Goal: Task Accomplishment & Management: Manage account settings

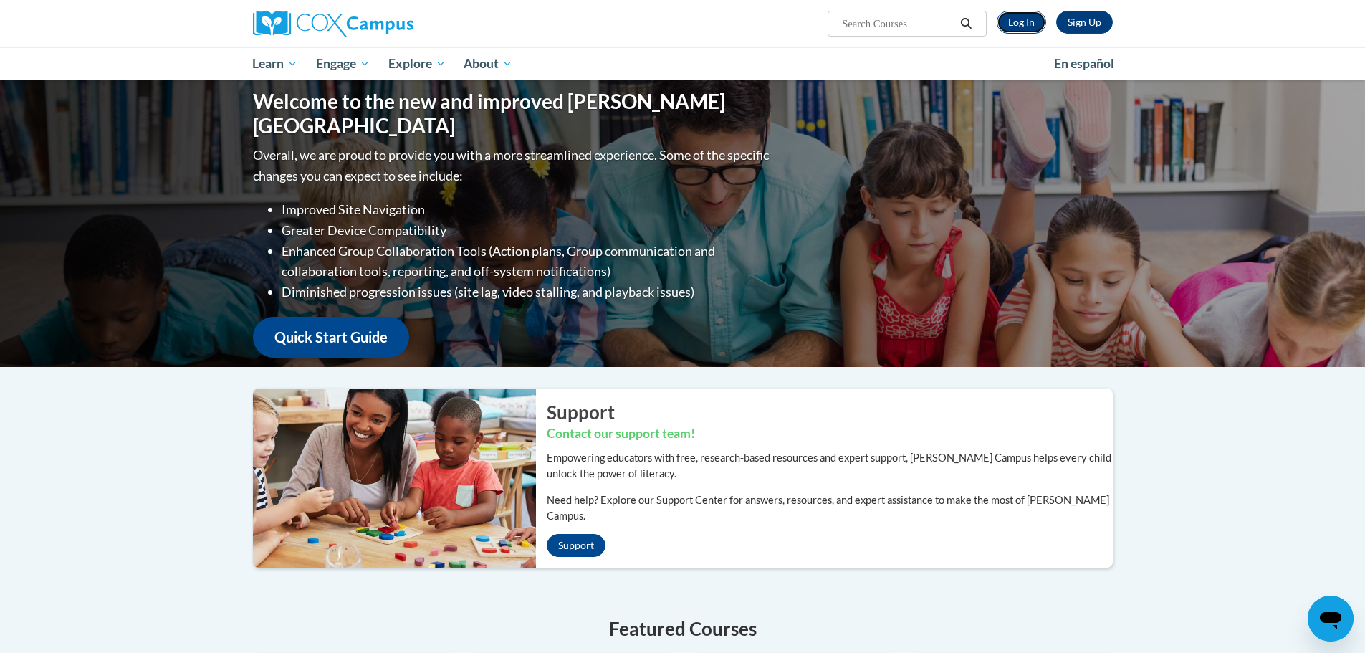
click at [1005, 27] on link "Log In" at bounding box center [1021, 22] width 49 height 23
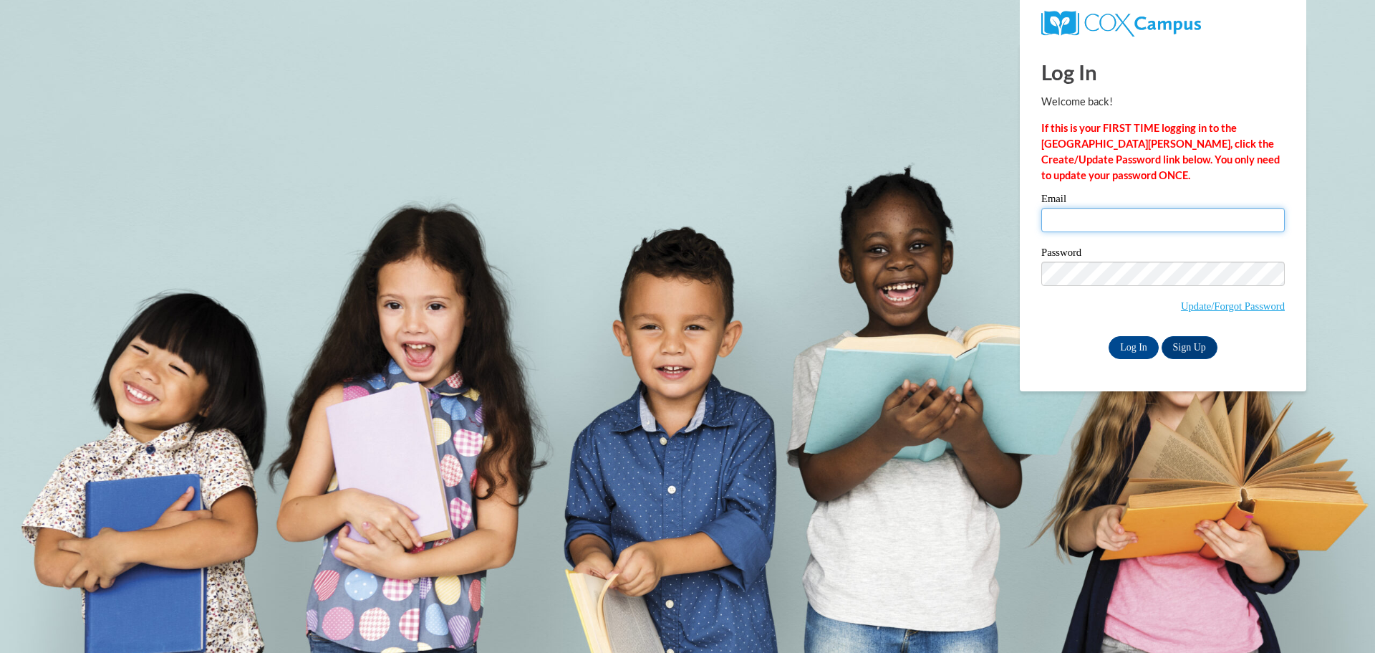
click at [1104, 216] on input "Email" at bounding box center [1164, 220] width 244 height 24
type input "greenr@prescott.k12.wi.us"
click at [1133, 336] on input "Log In" at bounding box center [1134, 347] width 50 height 23
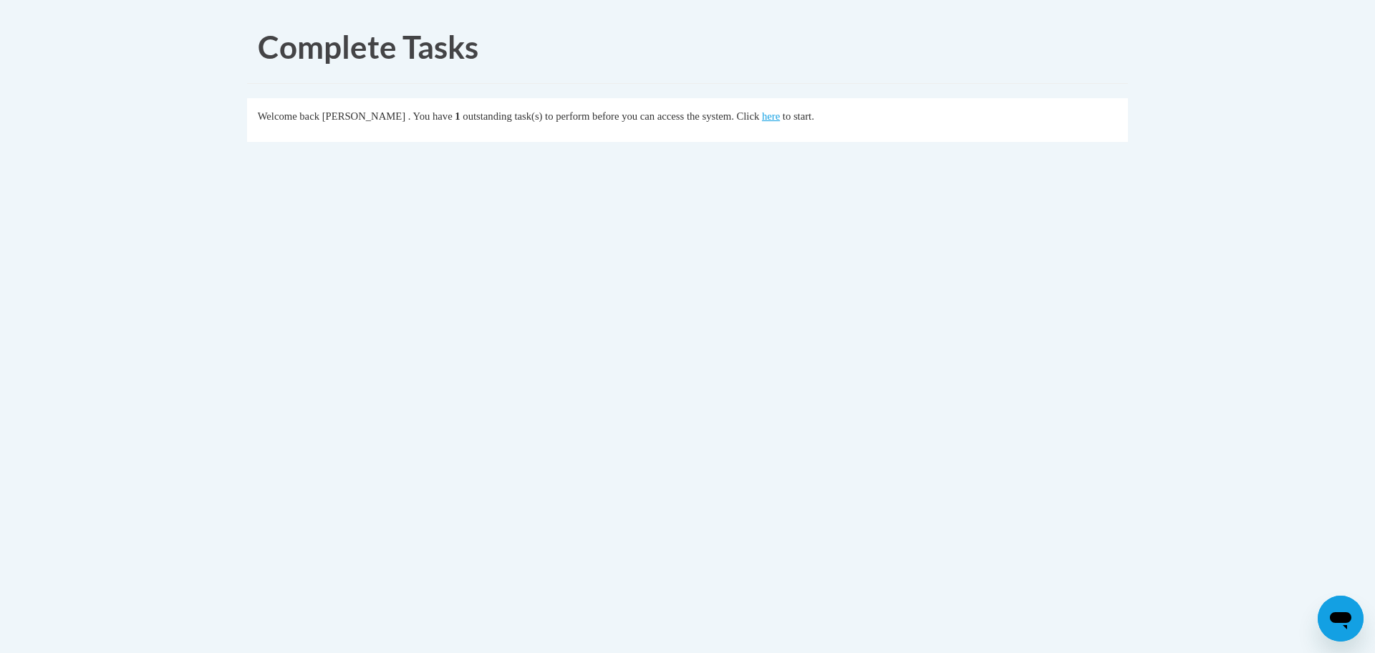
click at [792, 125] on fieldset "Welcome back Rylee Green . You have 1 outstanding task(s) to perform before you…" at bounding box center [687, 120] width 881 height 44
click at [780, 120] on link "here" at bounding box center [771, 115] width 18 height 11
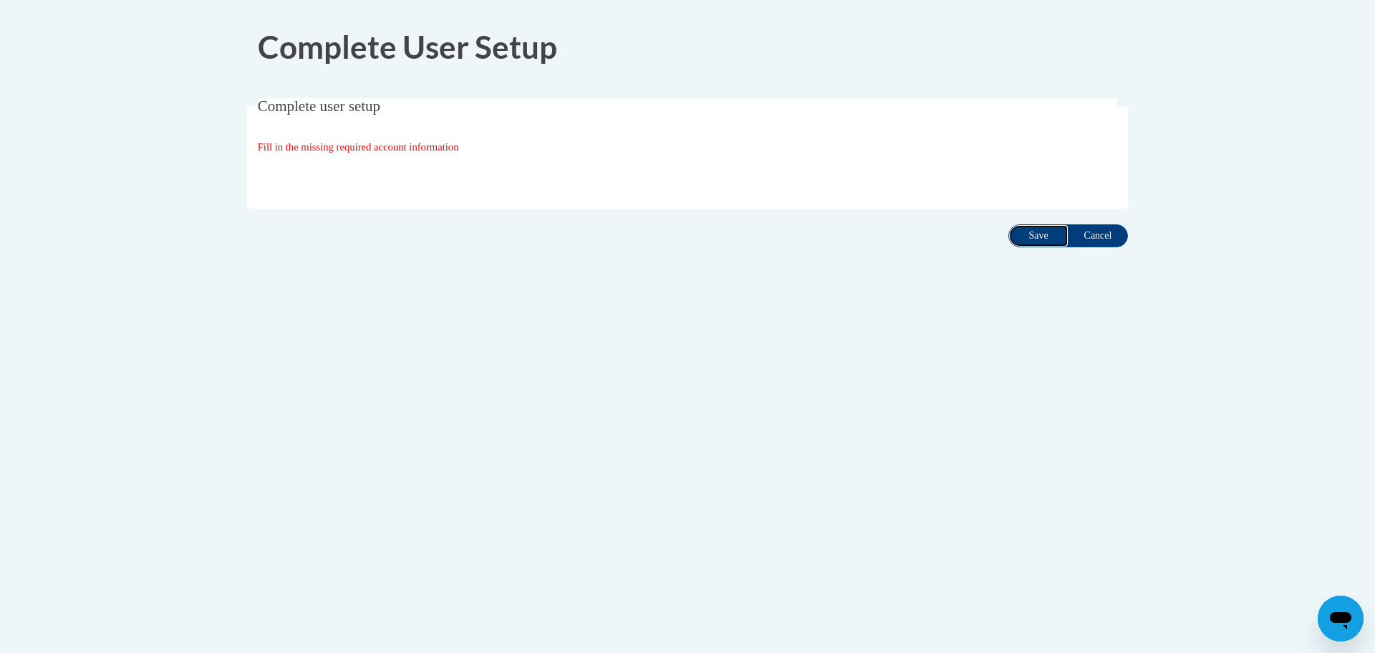
click at [1045, 231] on input "Save" at bounding box center [1039, 235] width 60 height 23
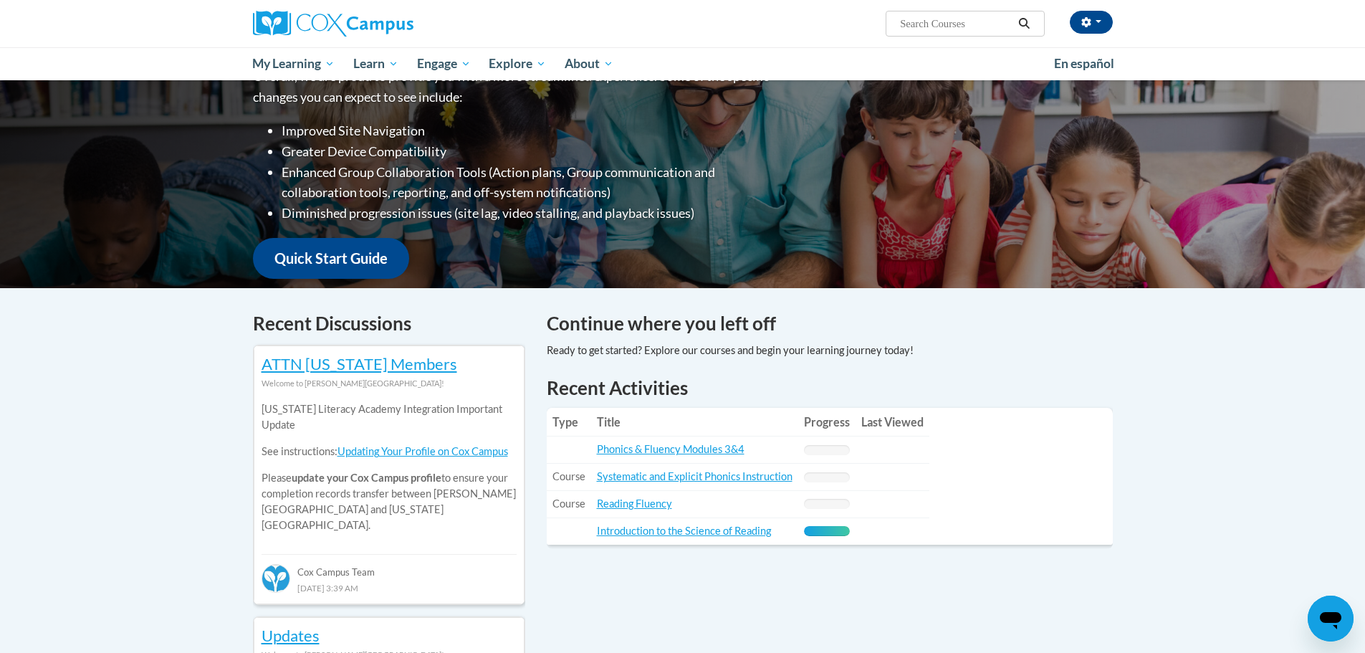
scroll to position [287, 0]
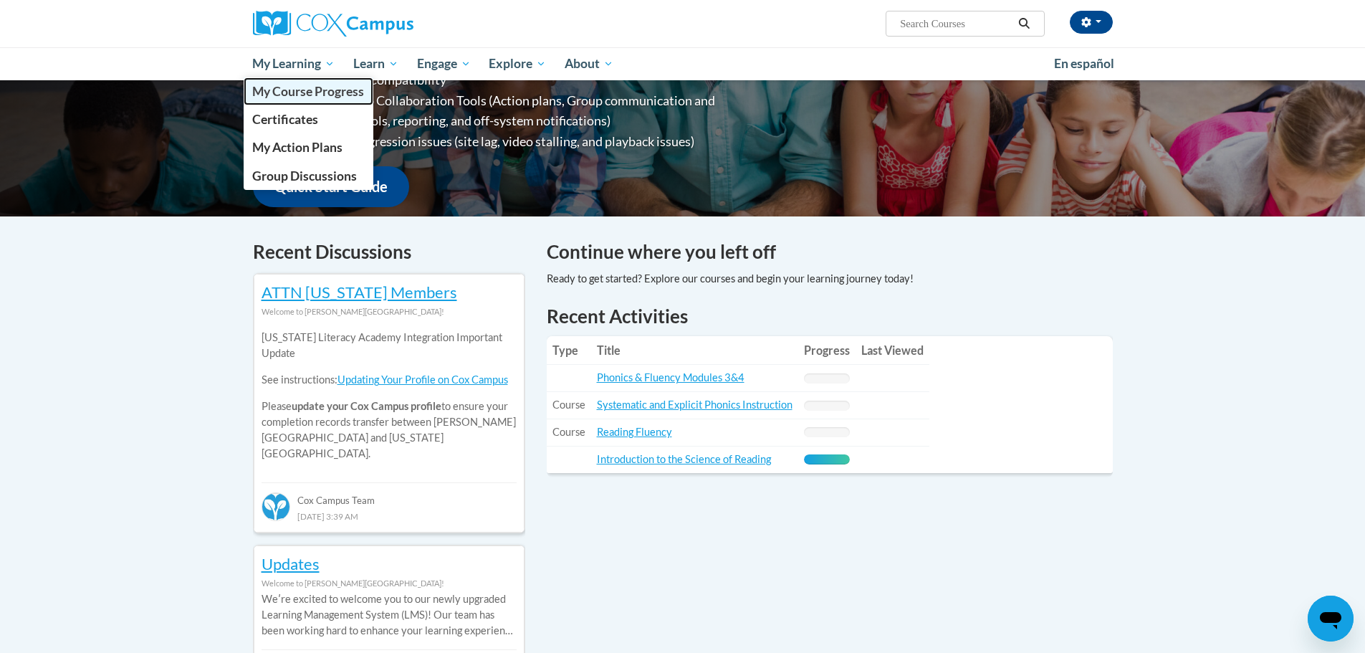
click at [288, 92] on span "My Course Progress" at bounding box center [308, 91] width 112 height 15
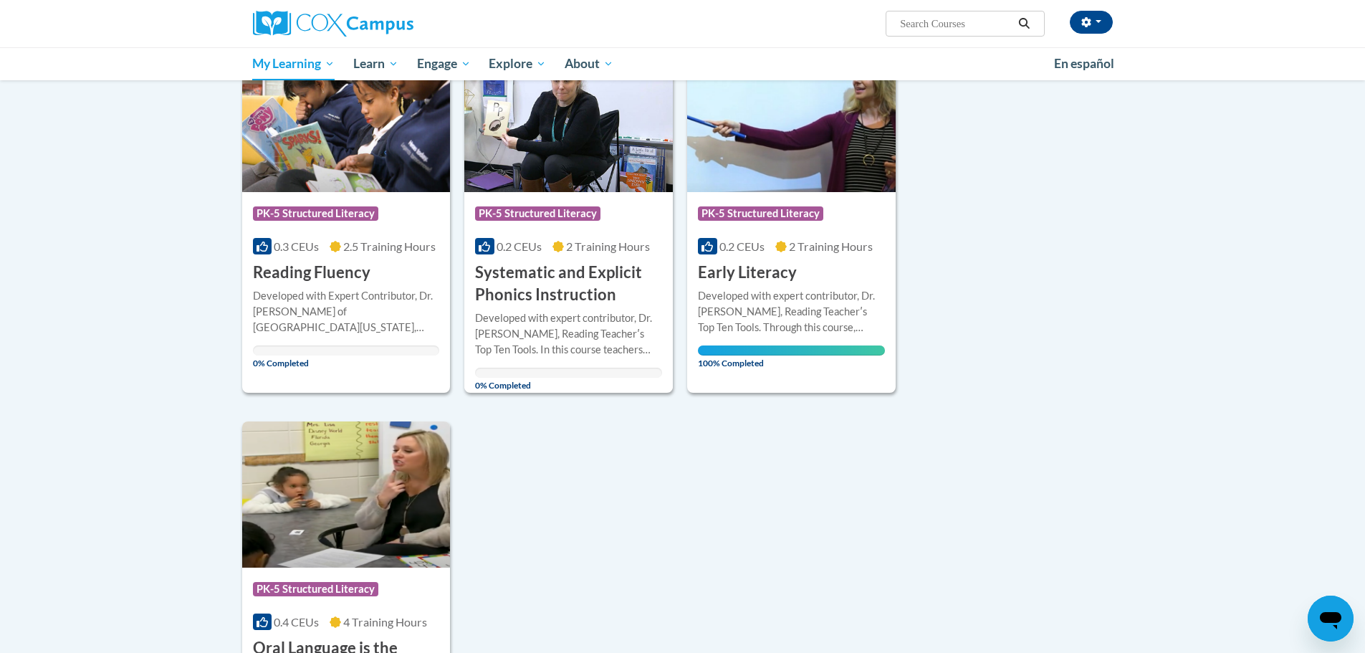
scroll to position [72, 0]
